Goal: Navigation & Orientation: Find specific page/section

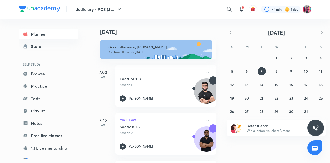
click at [0, 69] on div "Judiciary - PCS (J ... ​ 144 min 1 day Planner Store SELF STUDY Browse Practice…" at bounding box center [165, 81] width 330 height 163
click at [103, 17] on div "Judiciary - PCS (J ... ​ 144 min 1 day" at bounding box center [165, 9] width 293 height 19
click at [196, 30] on h4 "[DATE]" at bounding box center [160, 32] width 121 height 6
click at [293, 13] on div at bounding box center [280, 9] width 39 height 7
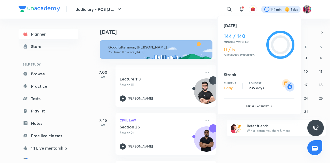
click at [309, 10] on div at bounding box center [165, 81] width 330 height 163
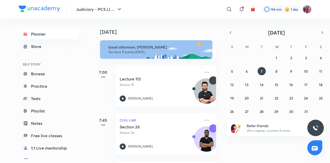
click at [301, 10] on div "144 min 1 day" at bounding box center [284, 9] width 54 height 9
click at [305, 10] on img at bounding box center [306, 9] width 9 height 9
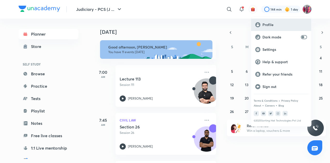
click at [288, 20] on div "Profile" at bounding box center [281, 25] width 60 height 12
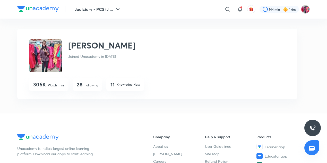
click at [45, 53] on img at bounding box center [45, 55] width 33 height 33
drag, startPoint x: 45, startPoint y: 53, endPoint x: 41, endPoint y: 50, distance: 5.2
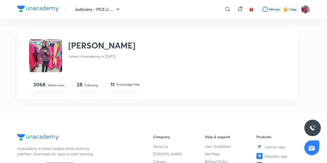
click at [41, 50] on img at bounding box center [45, 55] width 33 height 33
click at [42, 49] on img at bounding box center [45, 55] width 33 height 33
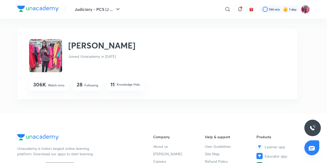
click at [42, 49] on img at bounding box center [45, 55] width 33 height 33
click at [55, 6] on img at bounding box center [37, 9] width 41 height 6
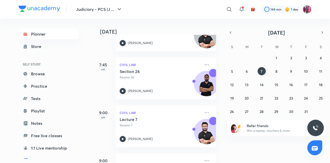
scroll to position [55, 0]
